Goal: Check status: Check status

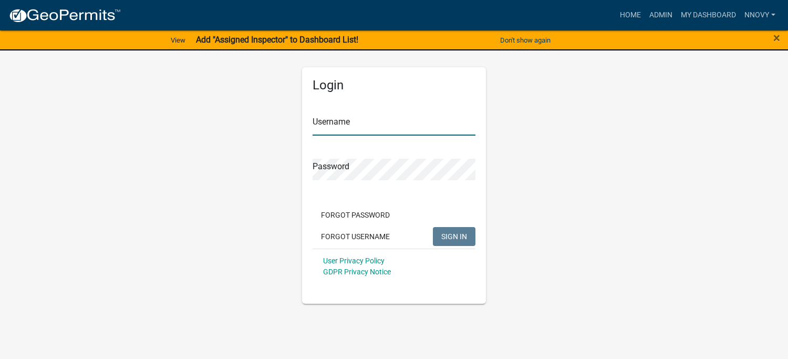
type input "nnovy"
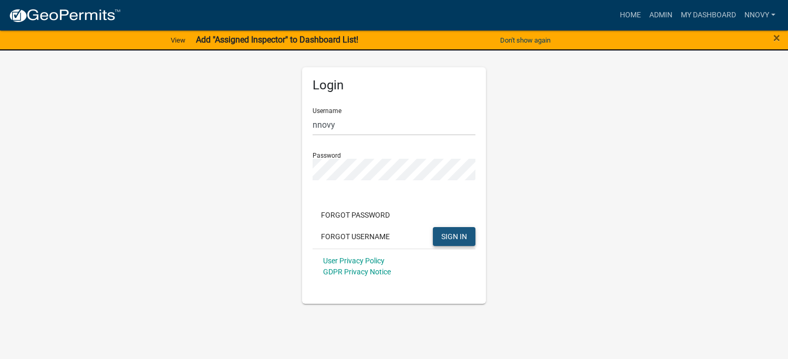
click at [447, 236] on span "SIGN IN" at bounding box center [454, 236] width 26 height 8
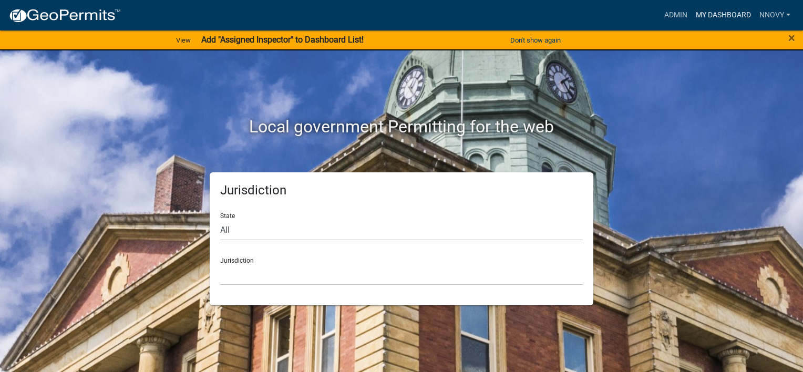
click at [708, 19] on link "My Dashboard" at bounding box center [723, 15] width 64 height 20
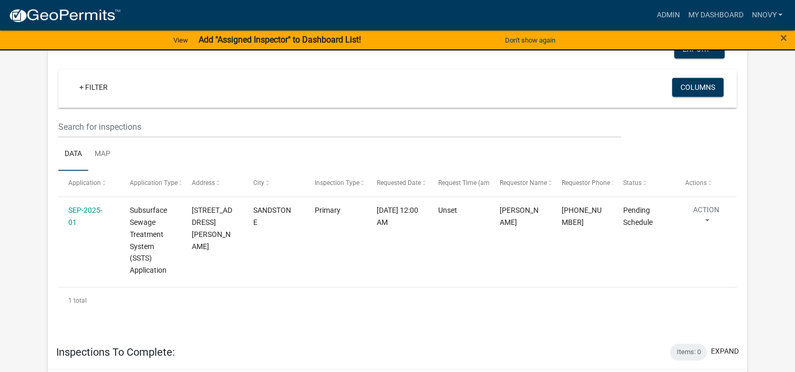
scroll to position [533, 0]
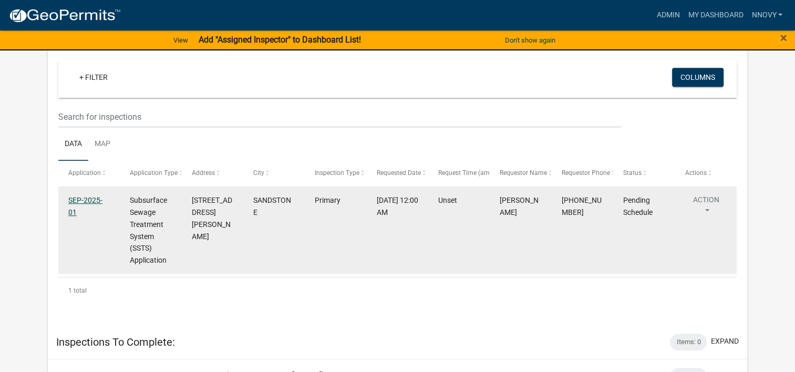
click at [77, 196] on link "SEP-2025-01" at bounding box center [85, 206] width 34 height 20
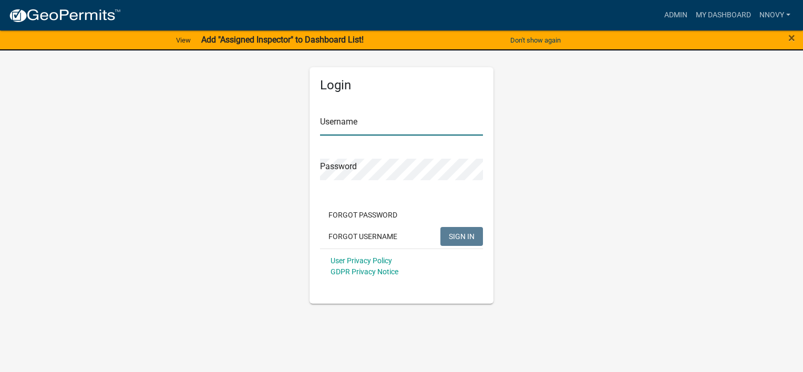
type input "nnovy"
click at [469, 238] on span "SIGN IN" at bounding box center [462, 236] width 26 height 8
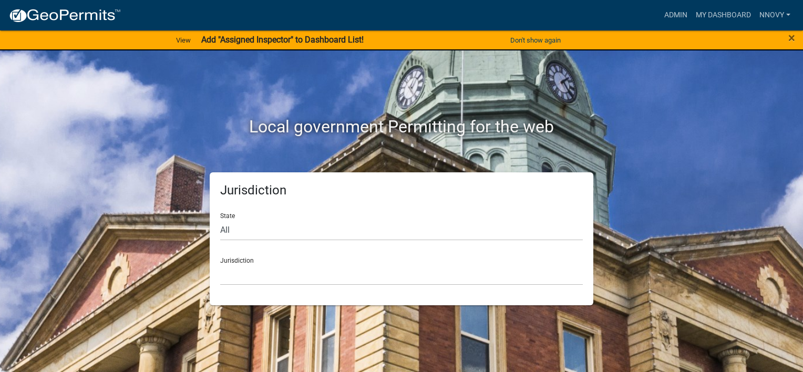
drag, startPoint x: 708, startPoint y: 15, endPoint x: 595, endPoint y: 15, distance: 113.0
click at [595, 15] on div "Admin My Dashboard nnovy Admin Account Logout" at bounding box center [461, 15] width 665 height 20
click at [712, 14] on link "My Dashboard" at bounding box center [723, 15] width 64 height 20
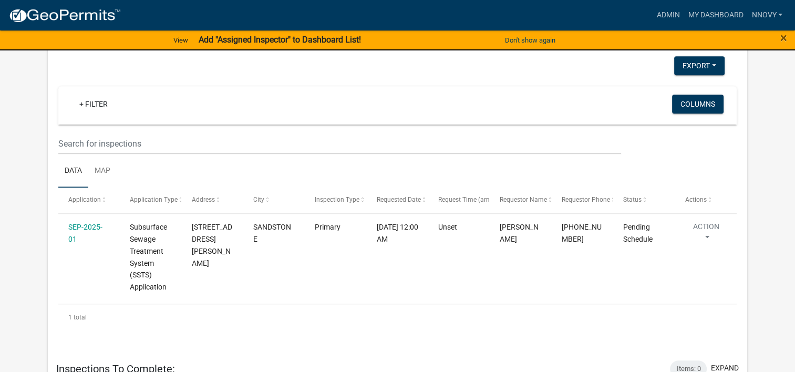
scroll to position [531, 0]
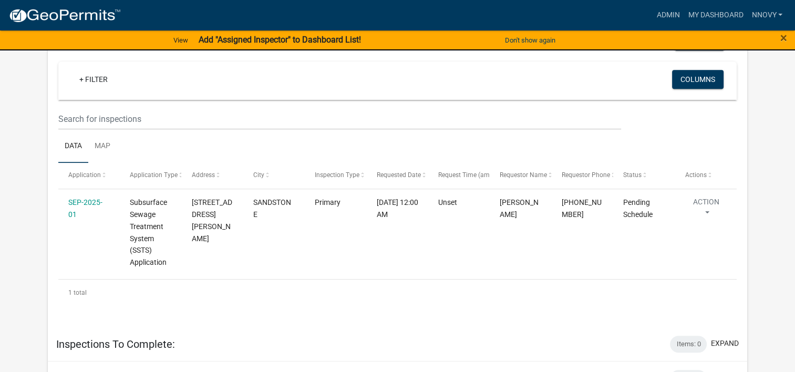
click at [471, 163] on datatable-header-cell "Request Time (am/pm)" at bounding box center [458, 175] width 61 height 25
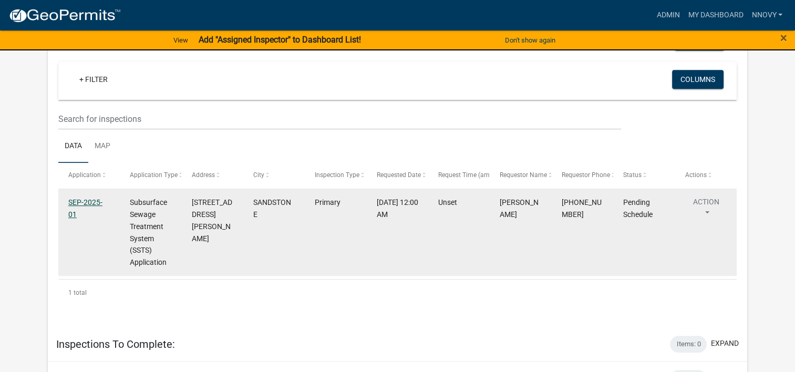
click at [85, 201] on link "SEP-2025-01" at bounding box center [85, 208] width 34 height 20
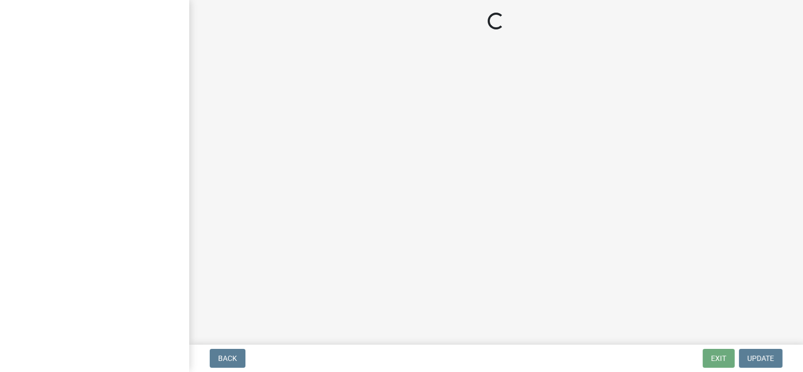
select select "52726796-9502-45e3-8609-656188126389"
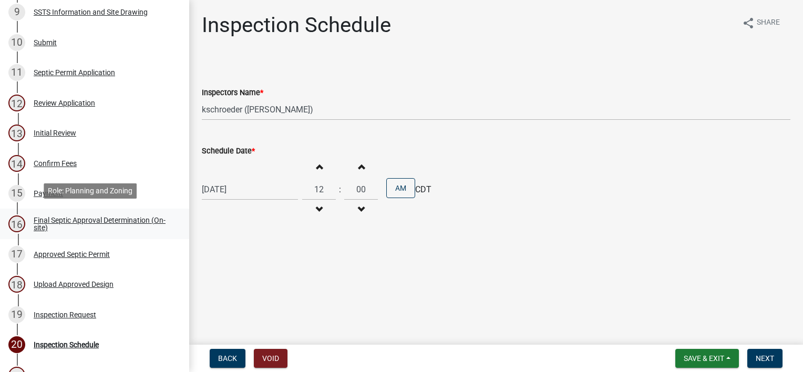
scroll to position [446, 0]
click at [124, 223] on div "Final Septic Approval Determination (On-site)" at bounding box center [103, 222] width 139 height 15
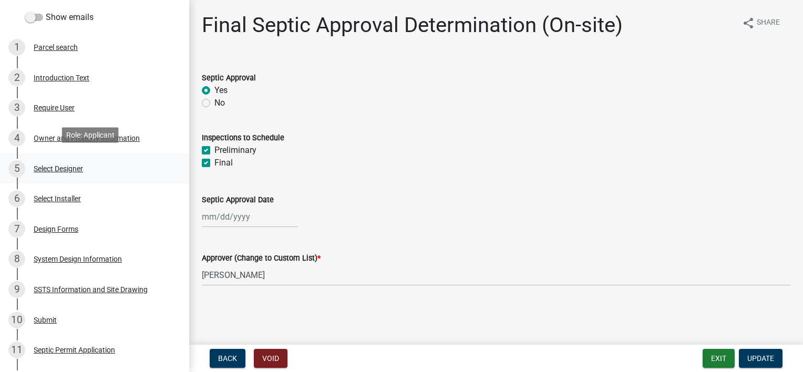
scroll to position [166, 0]
click at [66, 229] on div "Design Forms" at bounding box center [56, 229] width 45 height 7
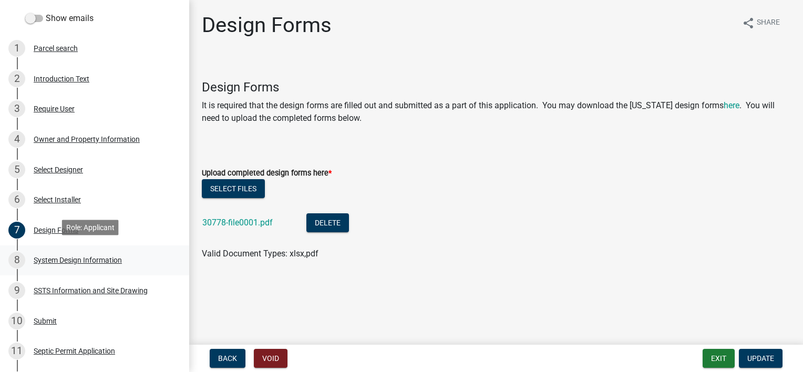
click at [61, 263] on div "8 System Design Information" at bounding box center [90, 260] width 164 height 17
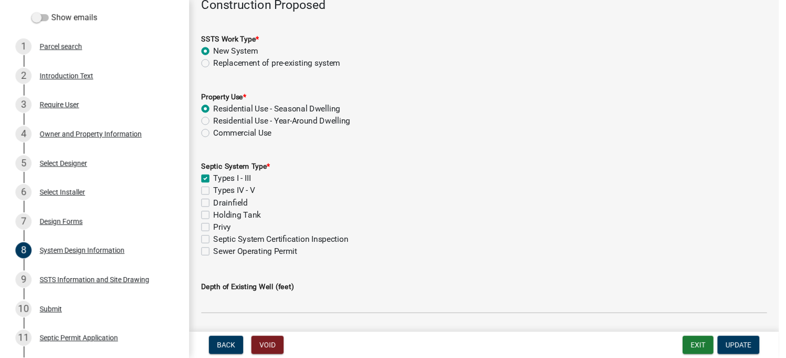
scroll to position [61, 0]
